Goal: Transaction & Acquisition: Purchase product/service

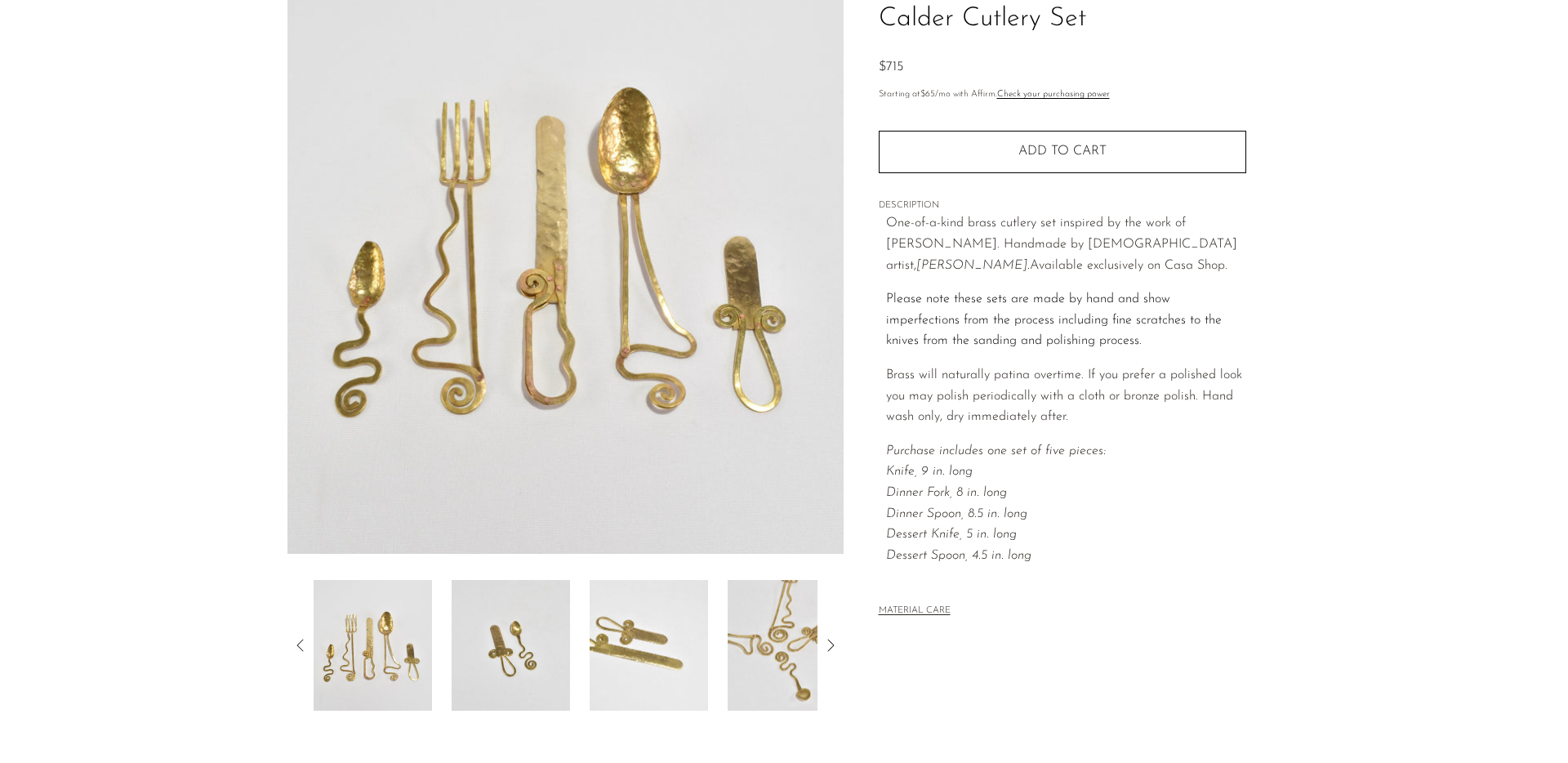
scroll to position [273, 0]
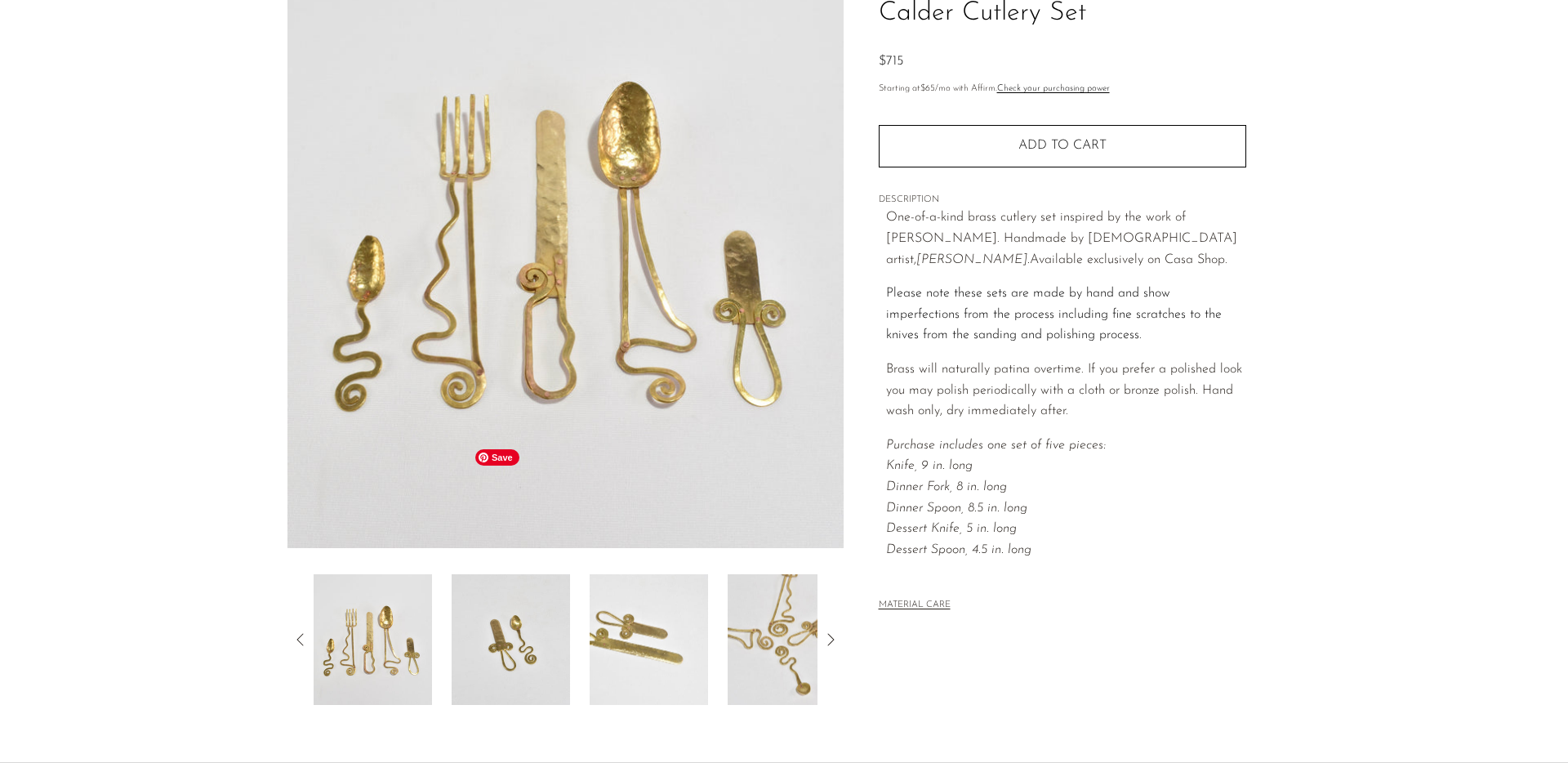
click at [589, 575] on img at bounding box center [648, 640] width 118 height 131
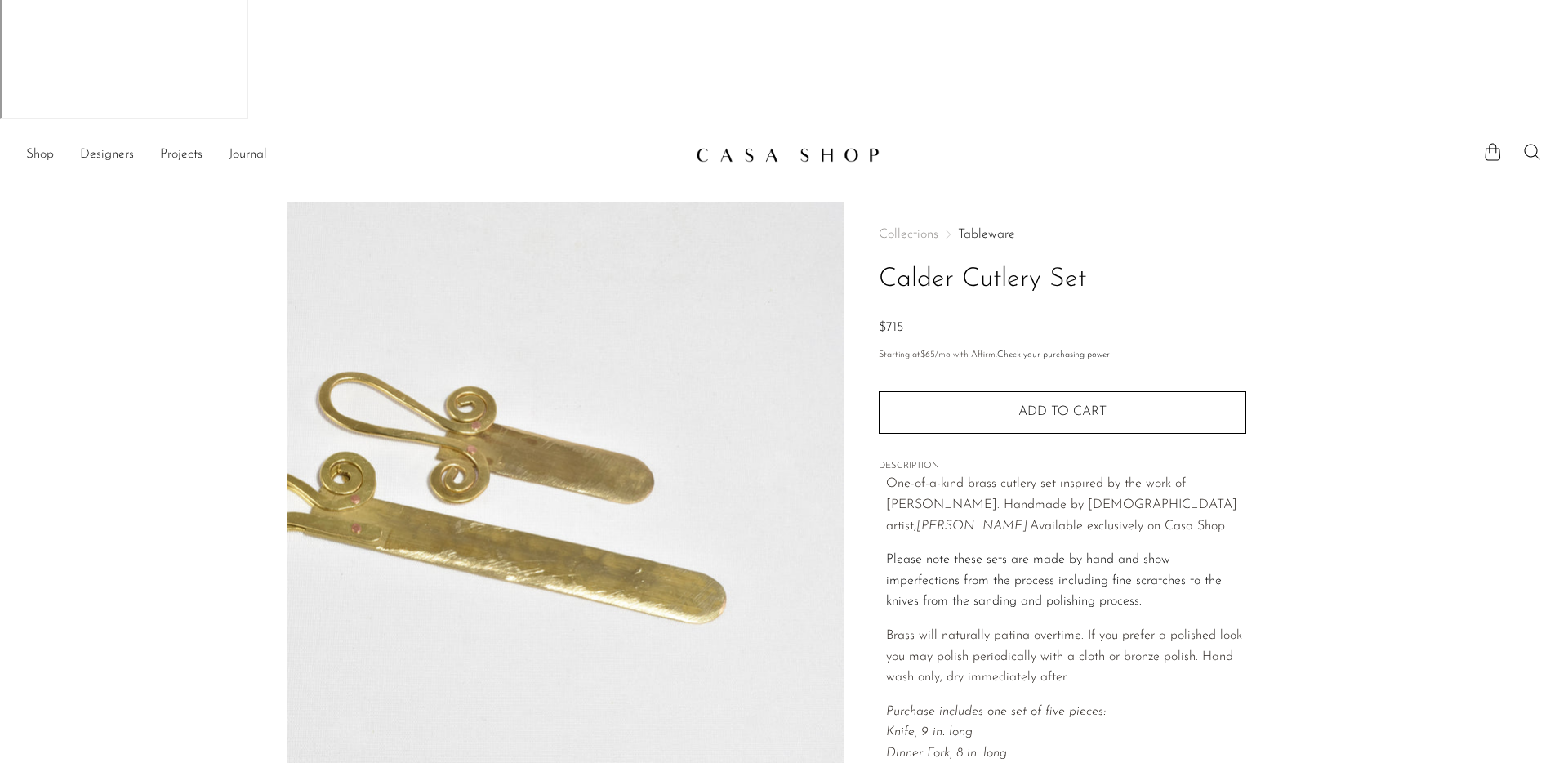
scroll to position [0, 0]
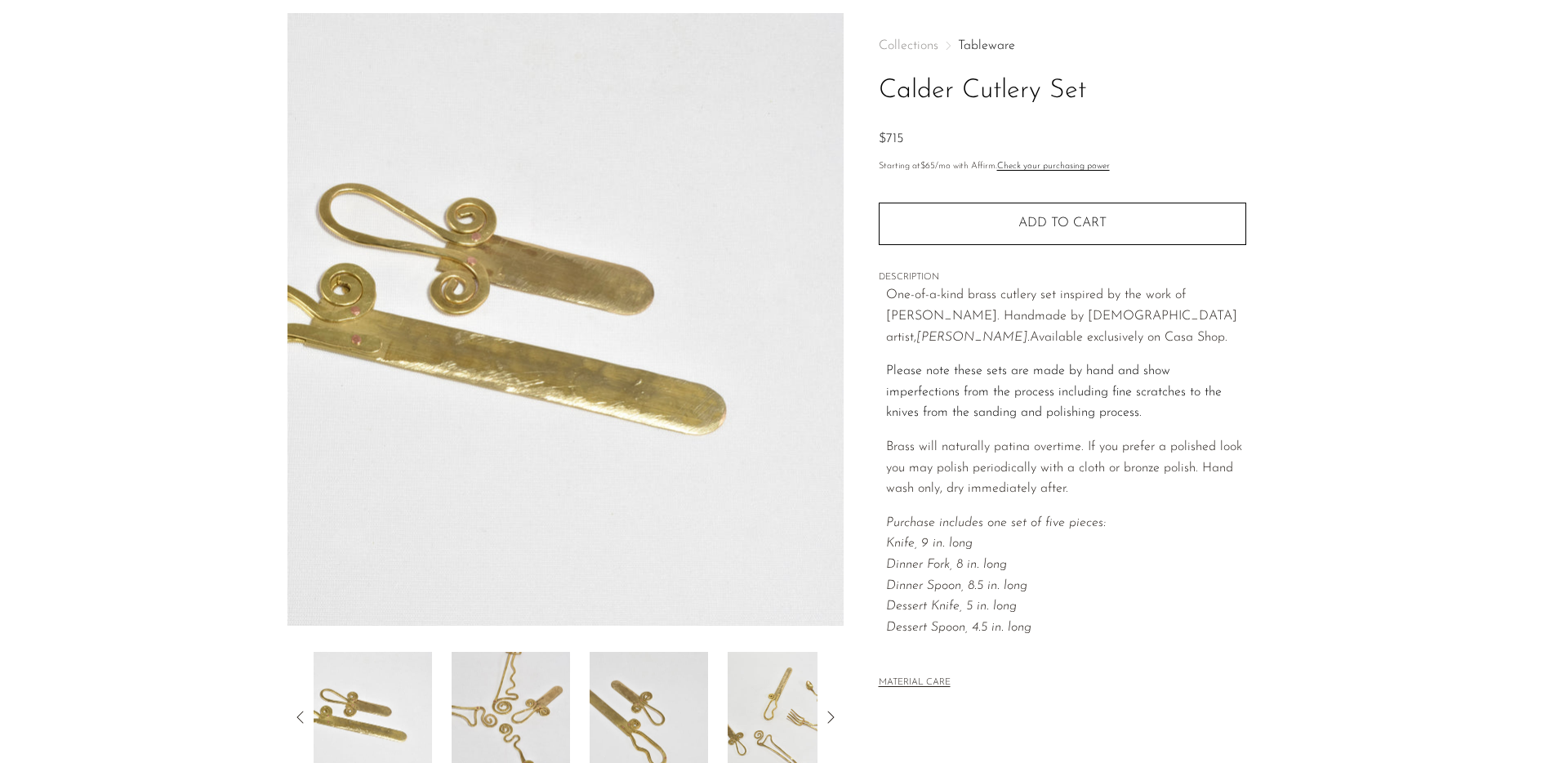
scroll to position [194, 0]
click at [727, 653] on img at bounding box center [786, 718] width 118 height 131
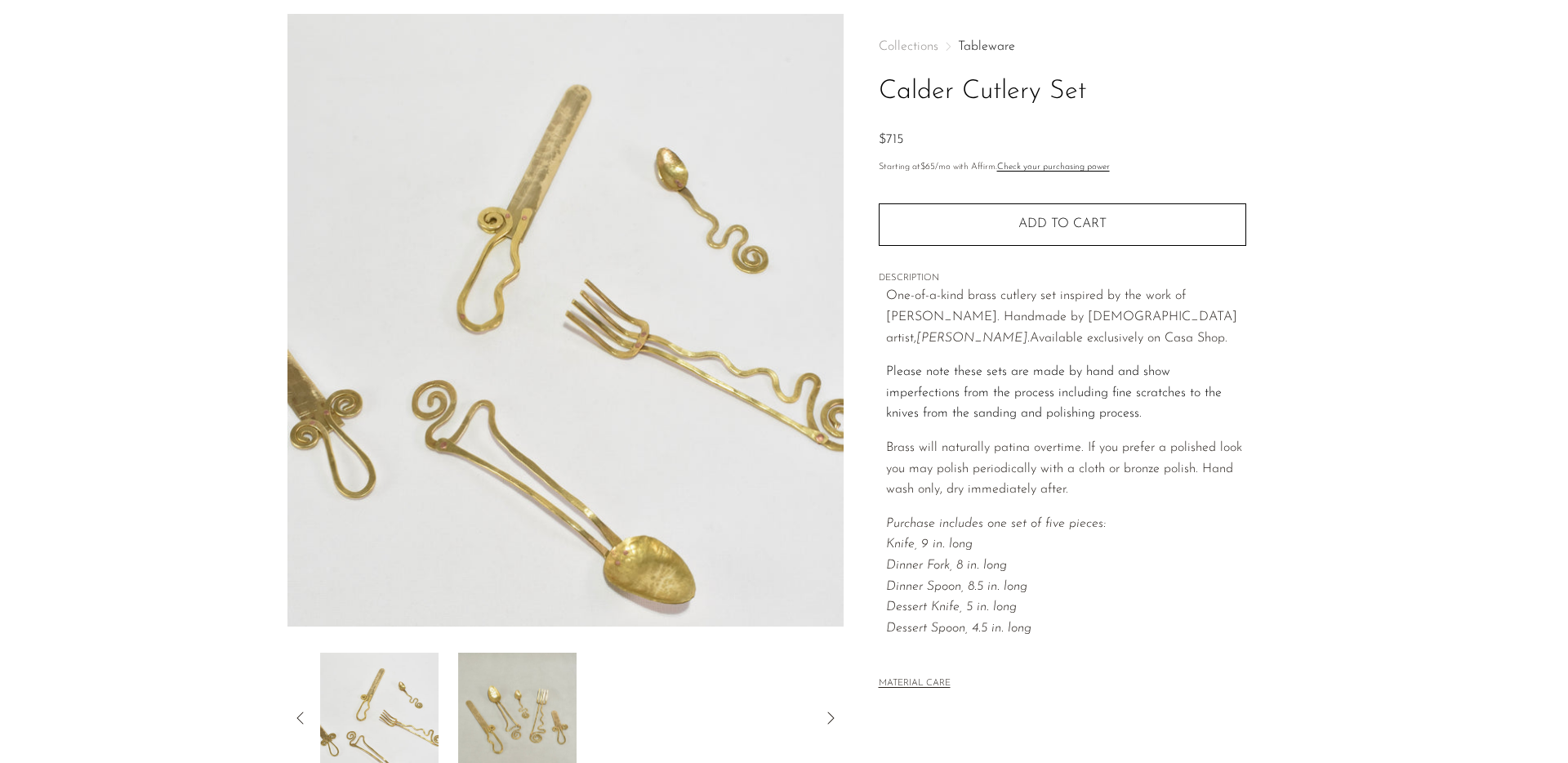
scroll to position [0, 0]
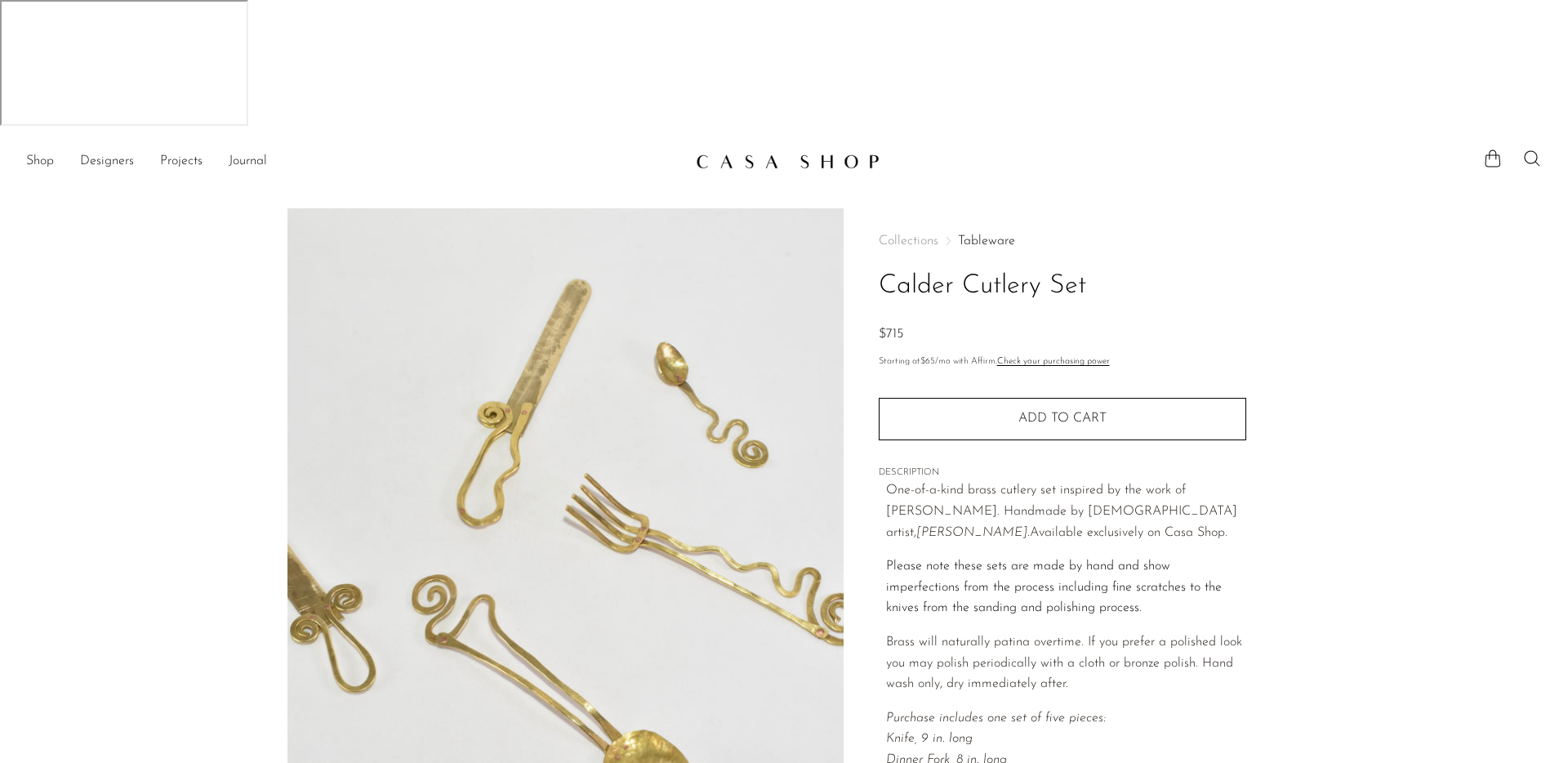
drag, startPoint x: 751, startPoint y: 152, endPoint x: 979, endPoint y: 152, distance: 228.0
click at [979, 208] on div "Collections Tableware Calder Cutlery Set $715 Starting at $65 /mo with Affirm. …" at bounding box center [1062, 593] width 437 height 770
drag, startPoint x: 763, startPoint y: 199, endPoint x: 808, endPoint y: 197, distance: 45.0
click at [879, 324] on div "$715" at bounding box center [1062, 335] width 367 height 21
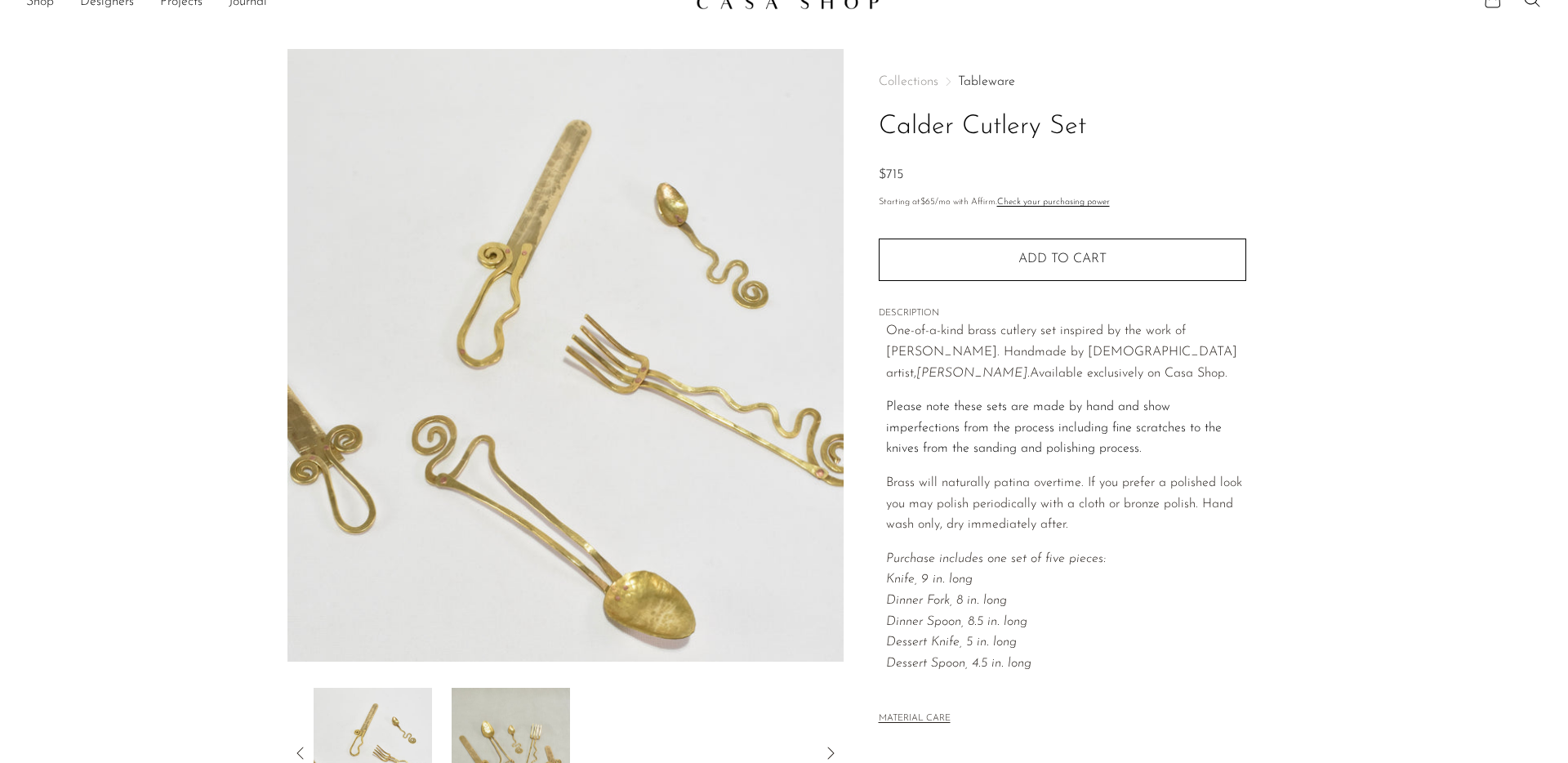
scroll to position [160, 0]
click at [451, 688] on img at bounding box center [510, 753] width 118 height 131
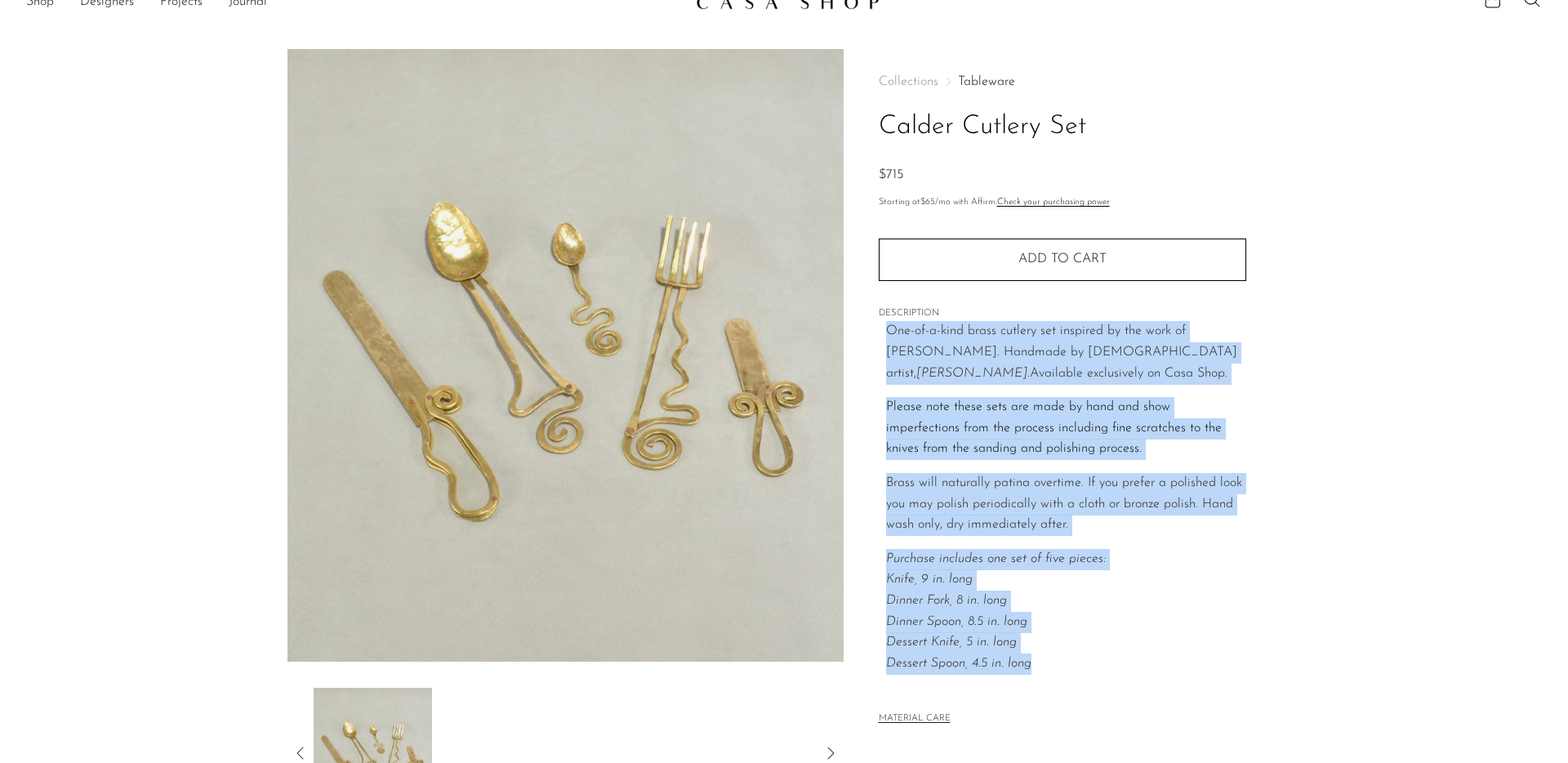
drag, startPoint x: 763, startPoint y: 194, endPoint x: 1031, endPoint y: 534, distance: 432.9
click at [1031, 534] on div "One-of-a-kind brass cutlery set inspired by the work of [PERSON_NAME]. Handmade…" at bounding box center [1066, 508] width 360 height 374
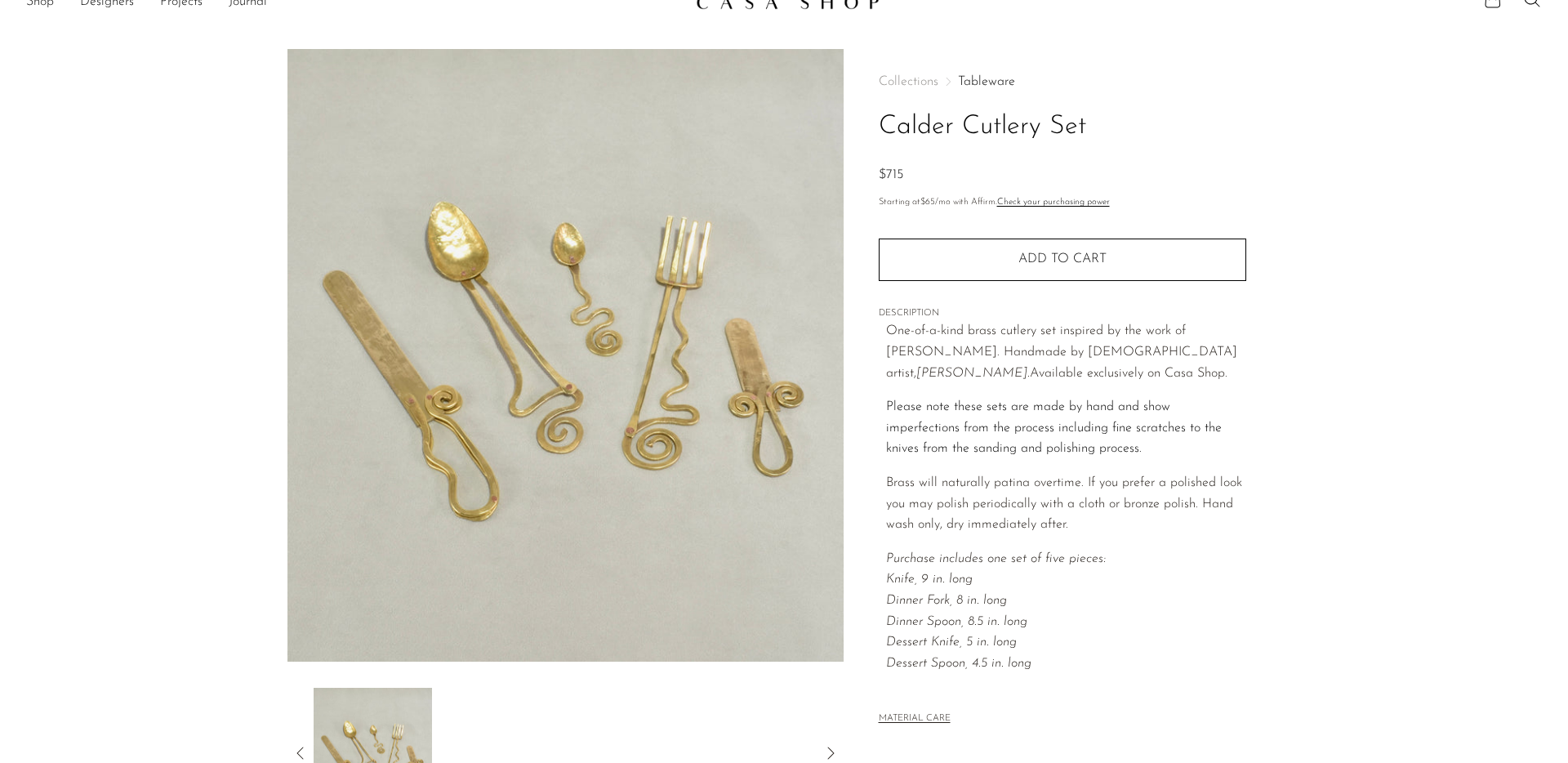
drag, startPoint x: 1141, startPoint y: 391, endPoint x: 1127, endPoint y: 382, distance: 16.6
click at [1141, 391] on div "Collections Tableware Calder Cutlery Set $715 Starting at $65 /mo with Affirm. …" at bounding box center [1062, 434] width 437 height 770
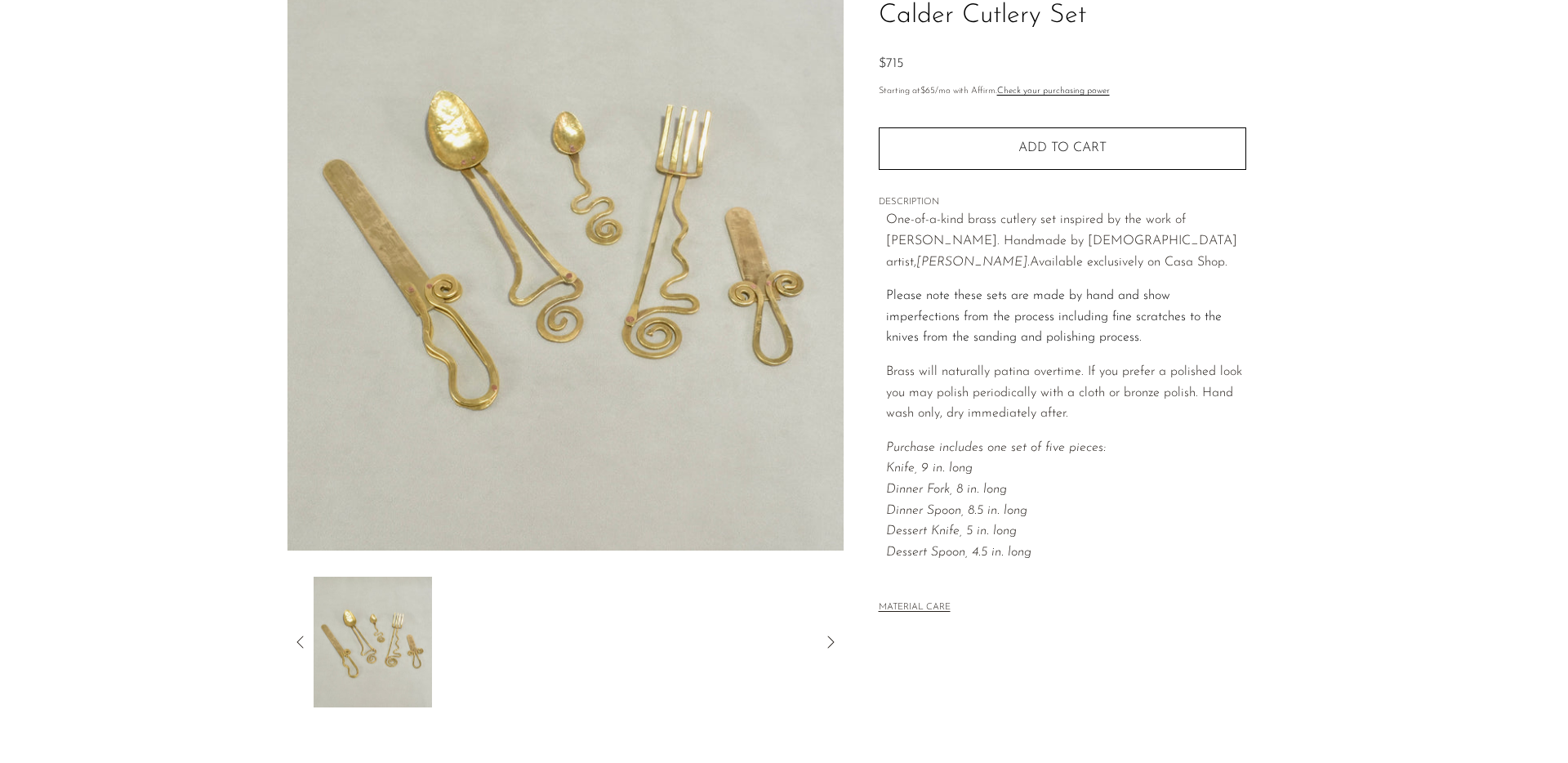
scroll to position [0, 0]
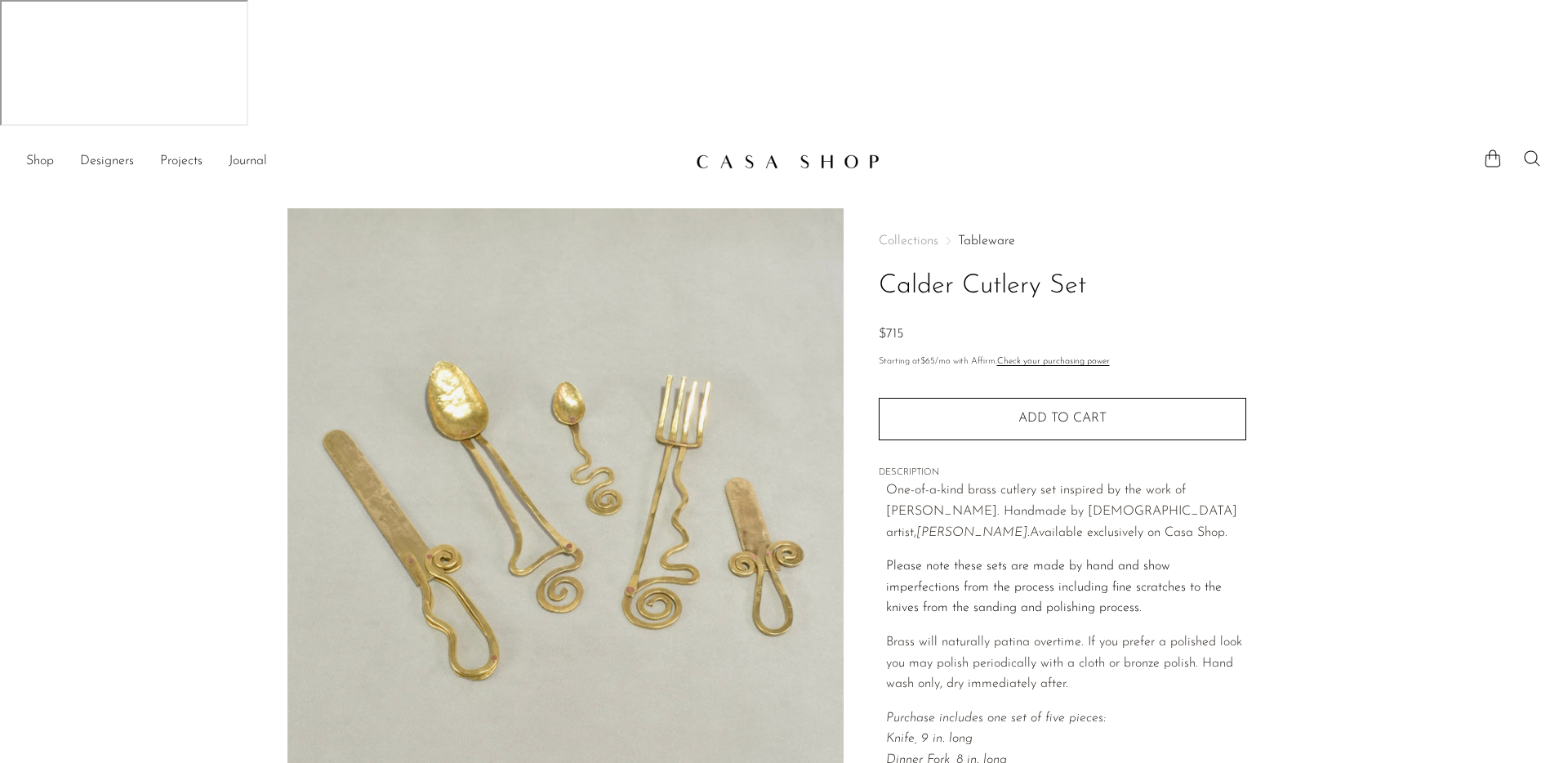
drag, startPoint x: 881, startPoint y: 204, endPoint x: 925, endPoint y: 202, distance: 44.0
click at [925, 324] on div "$715" at bounding box center [1062, 335] width 367 height 21
click at [938, 324] on div "$715" at bounding box center [1062, 335] width 367 height 21
